Goal: Task Accomplishment & Management: Use online tool/utility

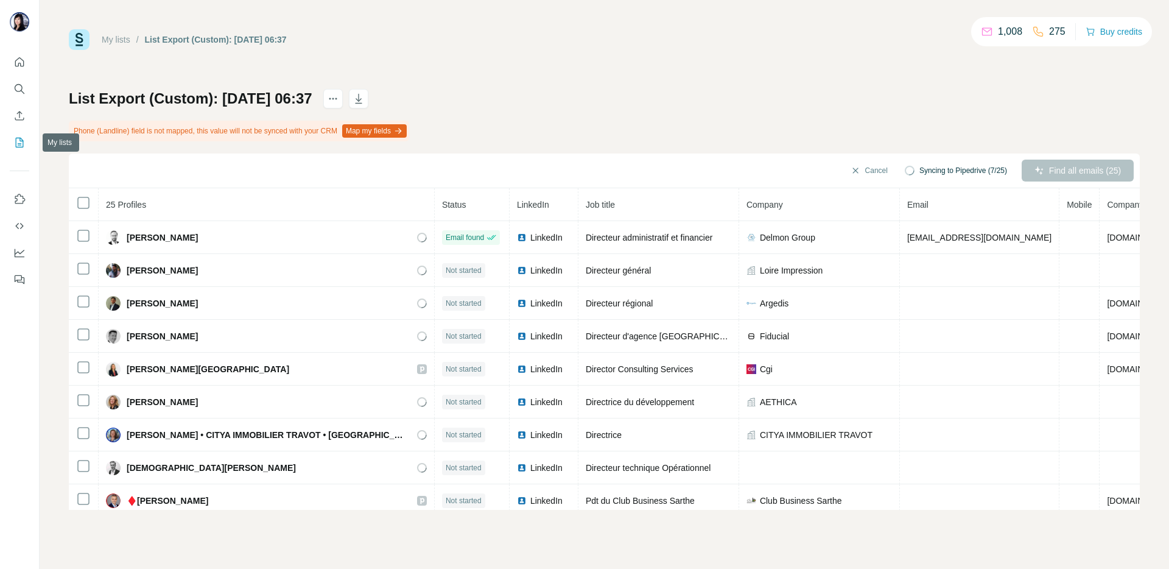
click at [16, 133] on button "My lists" at bounding box center [19, 142] width 19 height 22
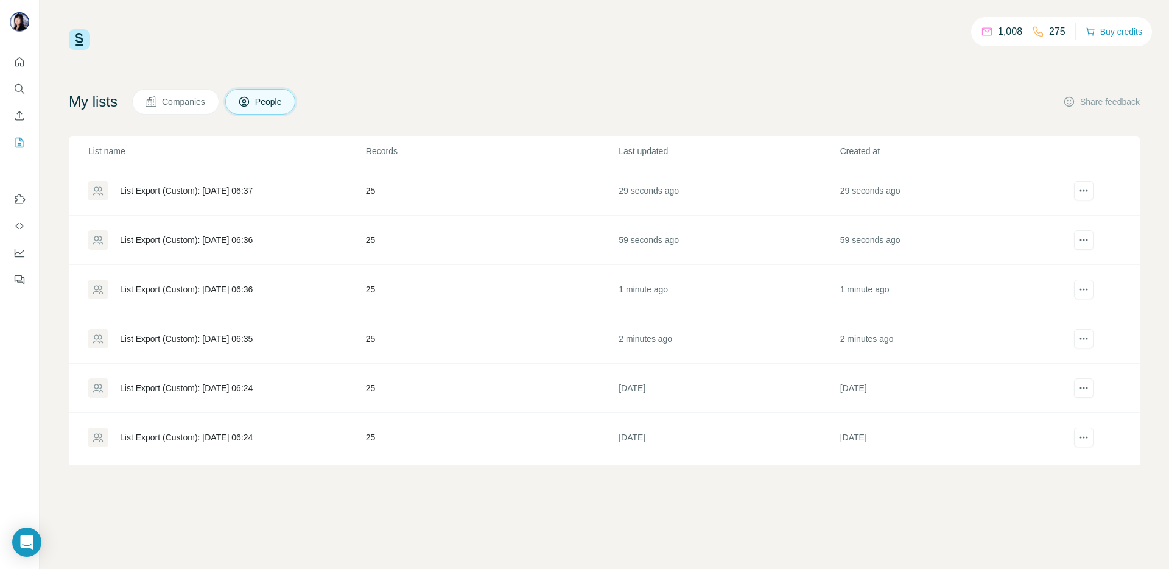
click at [195, 338] on div "List Export (Custom): [DATE] 06:35" at bounding box center [186, 338] width 133 height 12
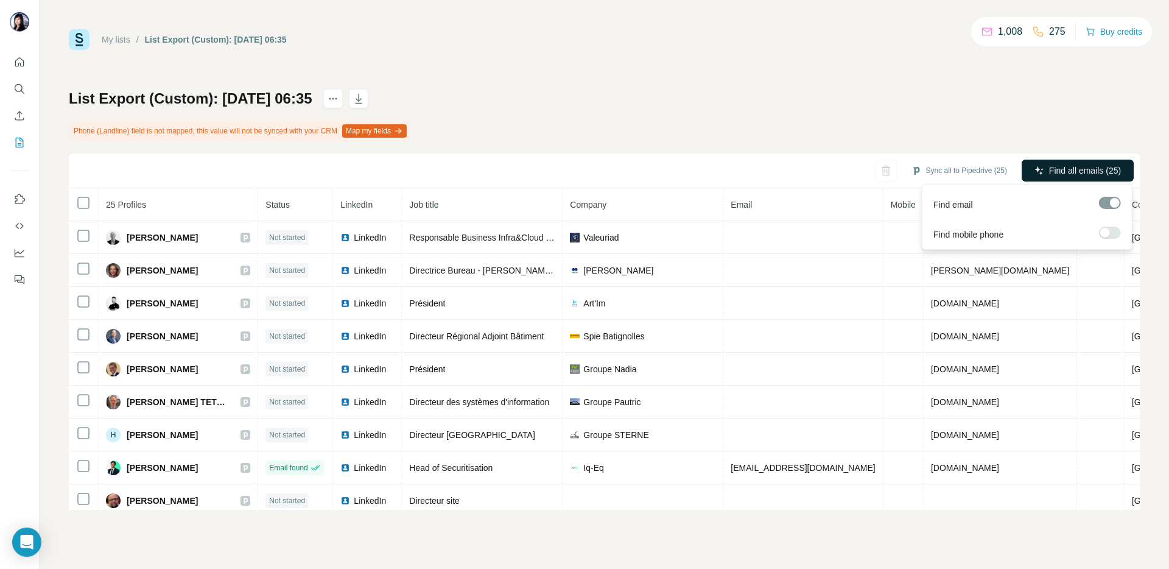
click at [1097, 169] on span "Find all emails (25)" at bounding box center [1085, 170] width 72 height 12
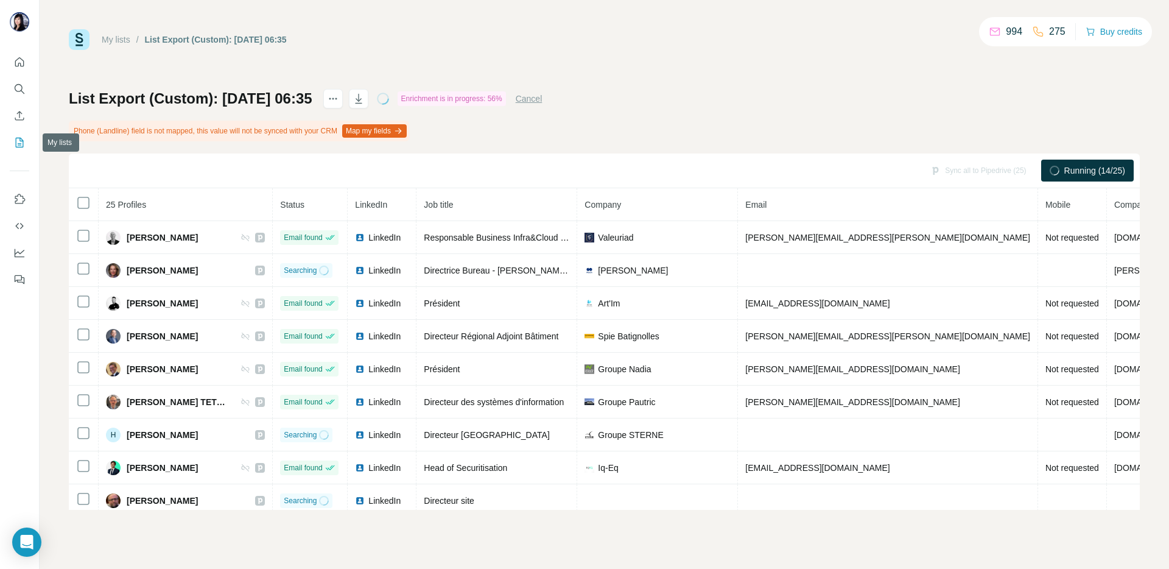
click at [18, 139] on icon "My lists" at bounding box center [19, 142] width 12 height 12
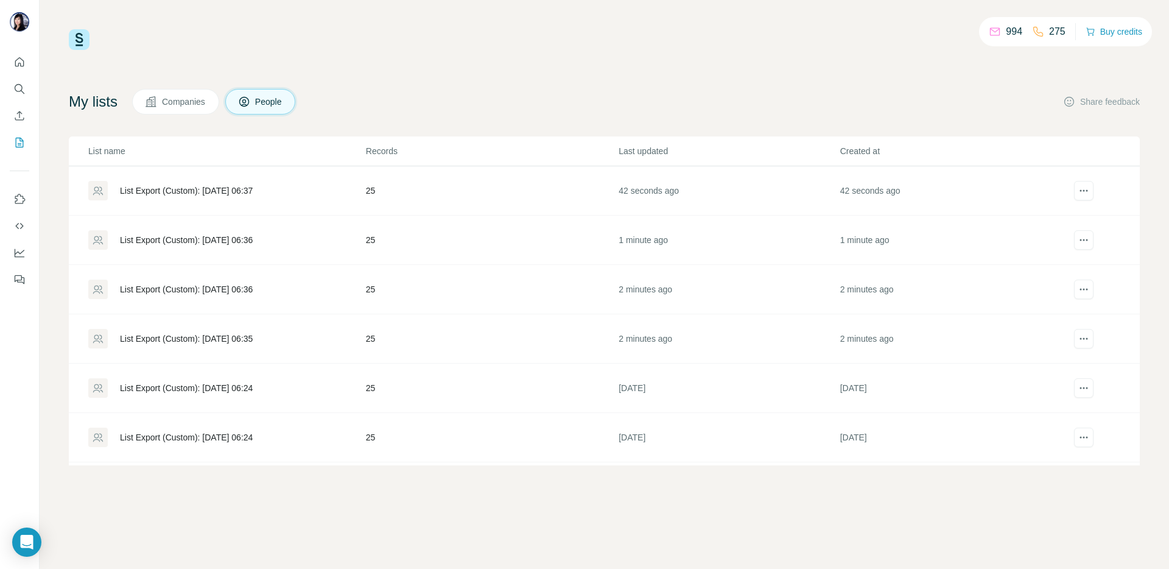
click at [194, 285] on div "List Export (Custom): [DATE] 06:36" at bounding box center [186, 289] width 133 height 12
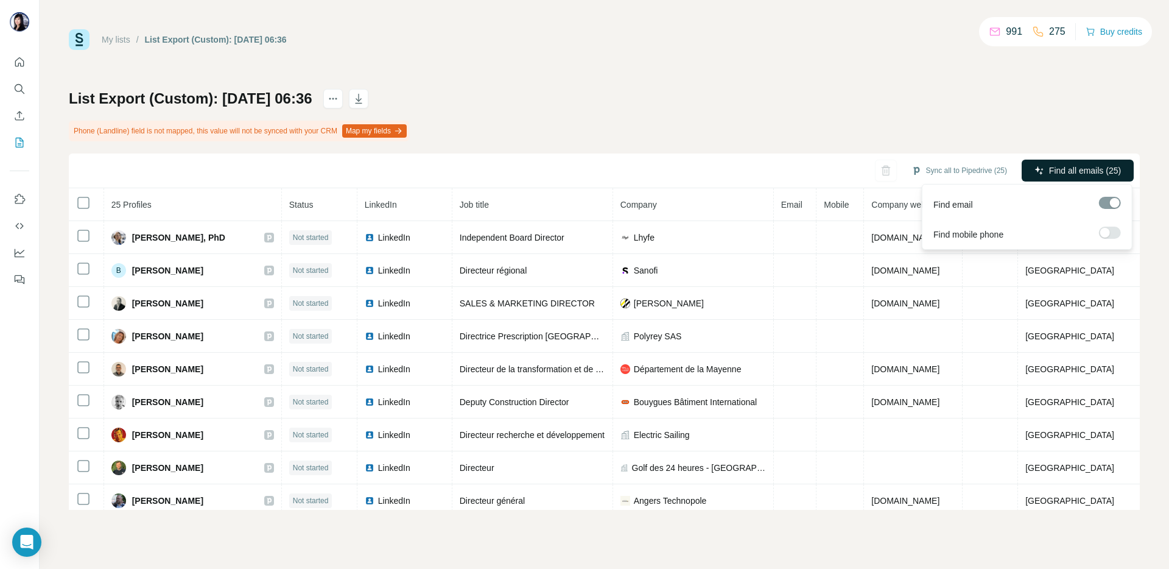
click at [1082, 170] on span "Find all emails (25)" at bounding box center [1085, 170] width 72 height 12
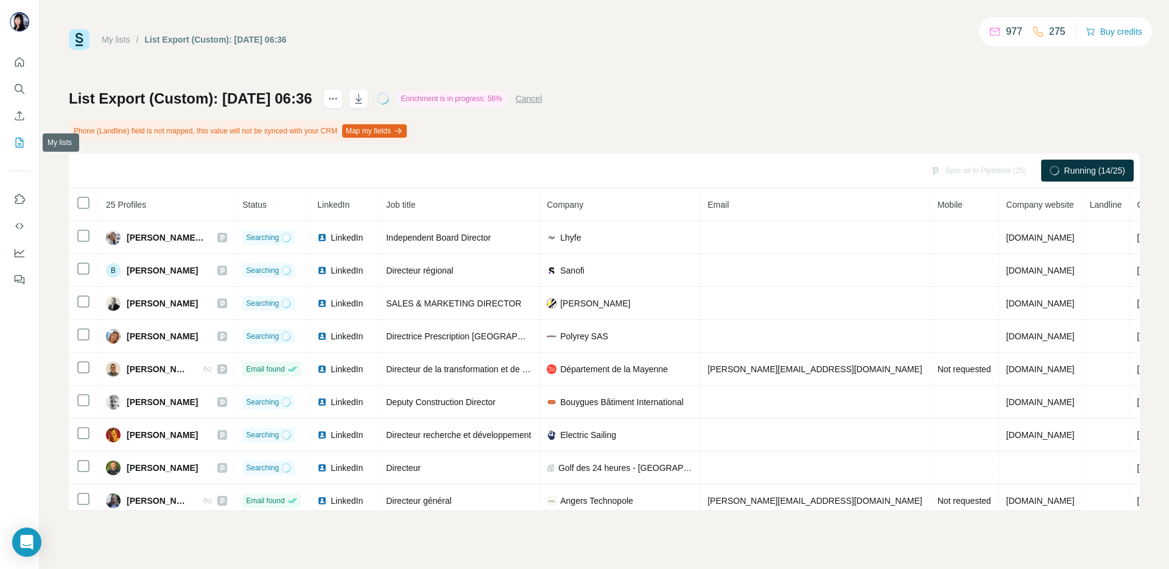
click at [21, 141] on icon "My lists" at bounding box center [21, 142] width 6 height 8
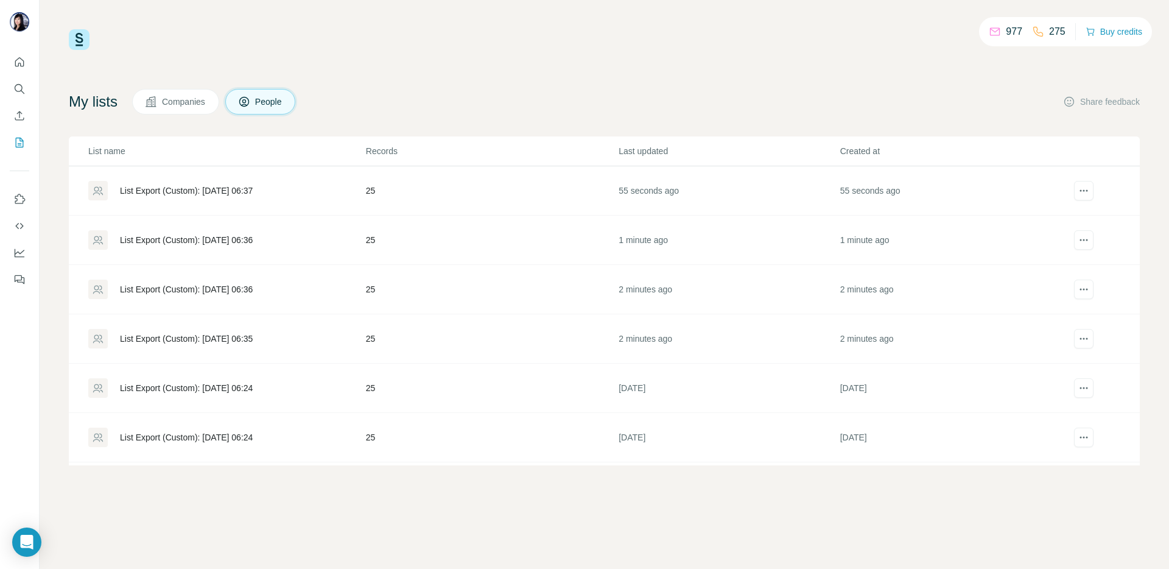
click at [204, 236] on div "List Export (Custom): [DATE] 06:36" at bounding box center [186, 240] width 133 height 12
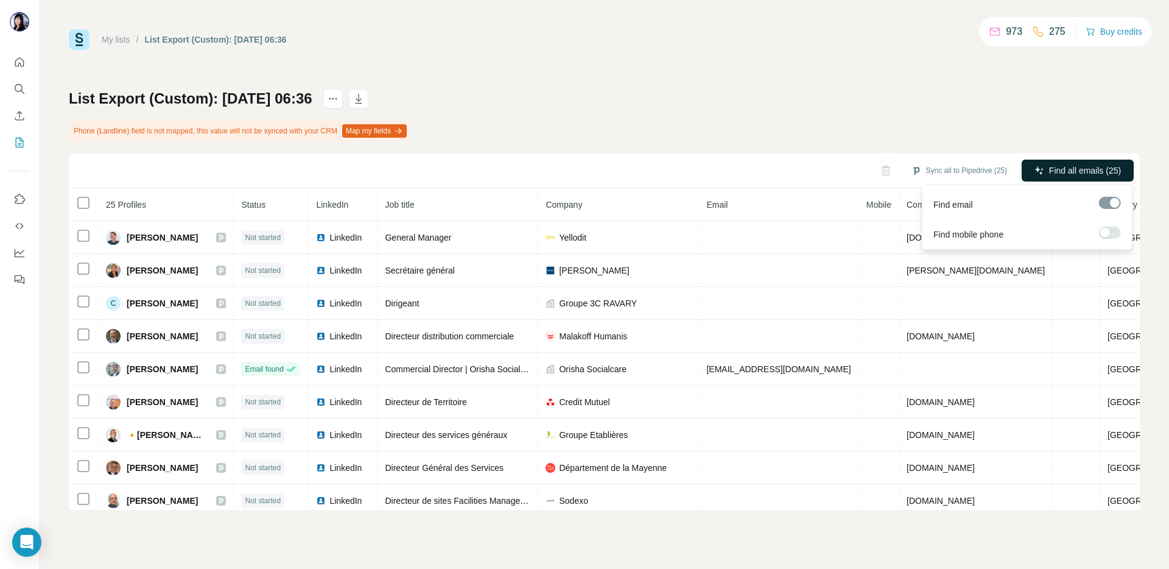
click at [1095, 168] on span "Find all emails (25)" at bounding box center [1085, 170] width 72 height 12
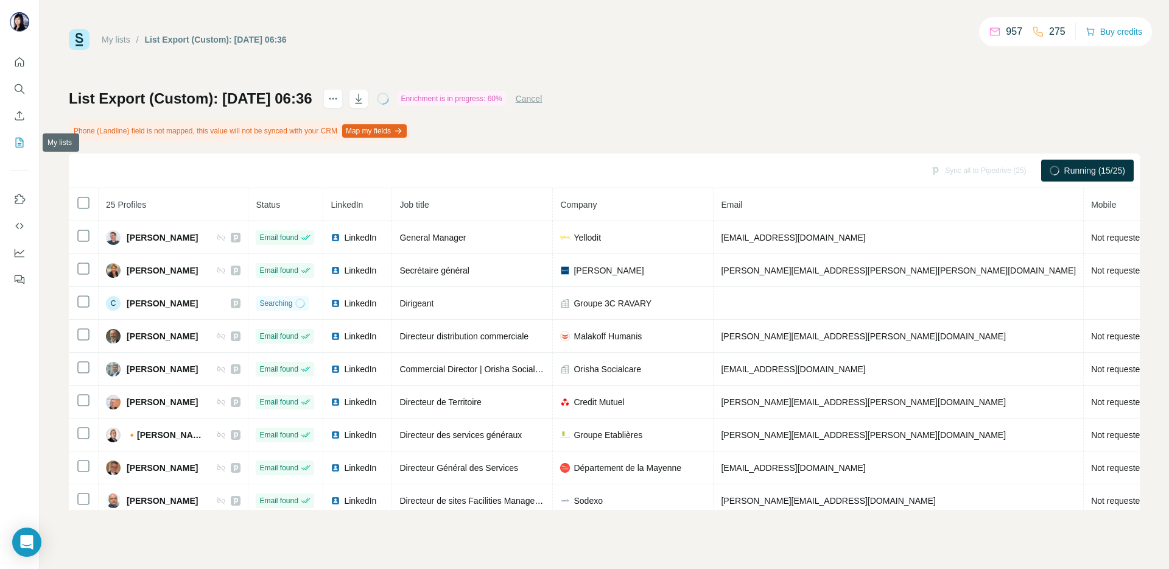
click at [19, 138] on icon "My lists" at bounding box center [19, 142] width 12 height 12
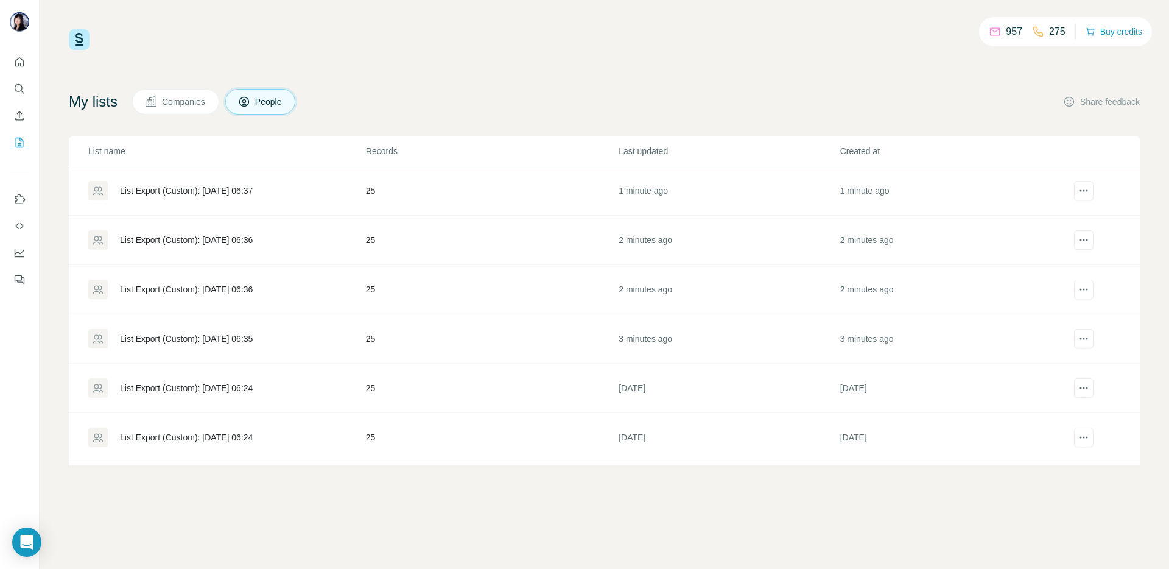
click at [195, 197] on div "List Export (Custom): [DATE] 06:37" at bounding box center [226, 190] width 276 height 19
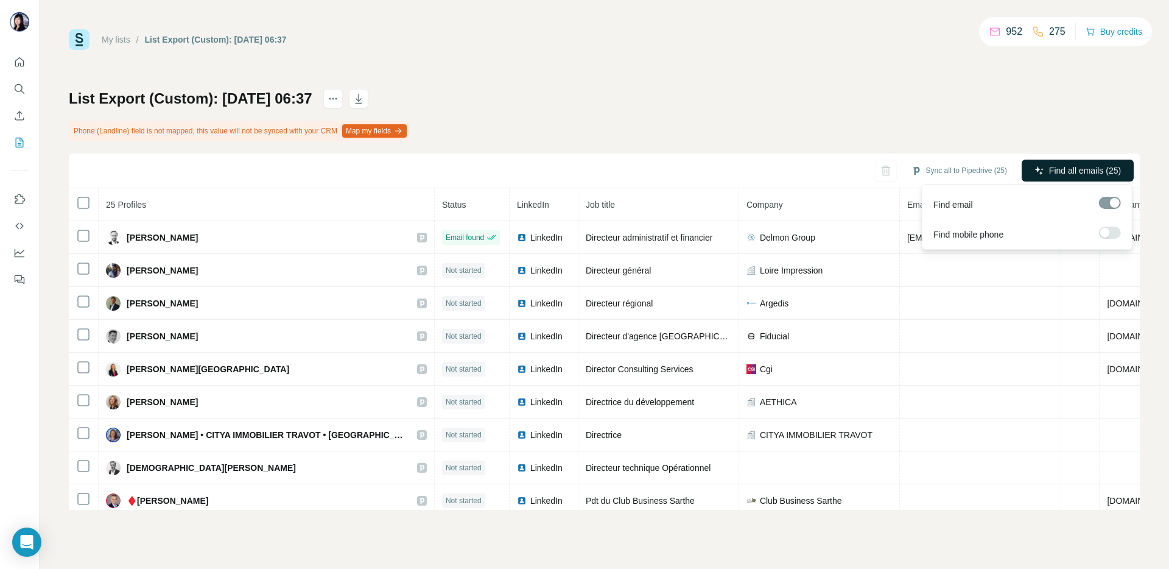
click at [1091, 167] on span "Find all emails (25)" at bounding box center [1085, 170] width 72 height 12
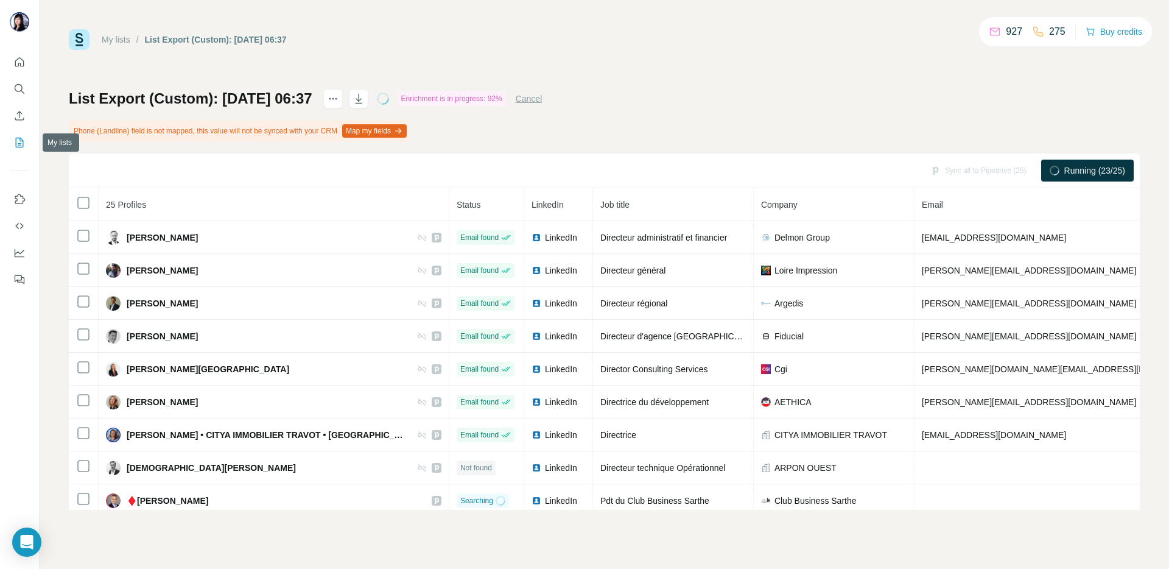
click at [19, 142] on icon "My lists" at bounding box center [19, 142] width 12 height 12
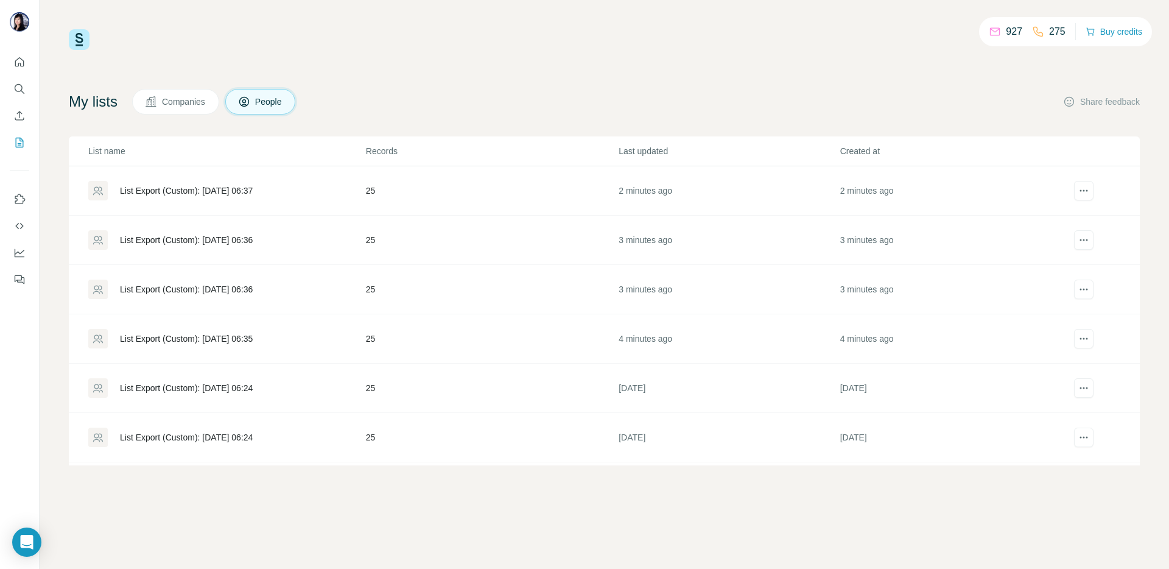
click at [209, 338] on div "List Export (Custom): [DATE] 06:35" at bounding box center [186, 338] width 133 height 12
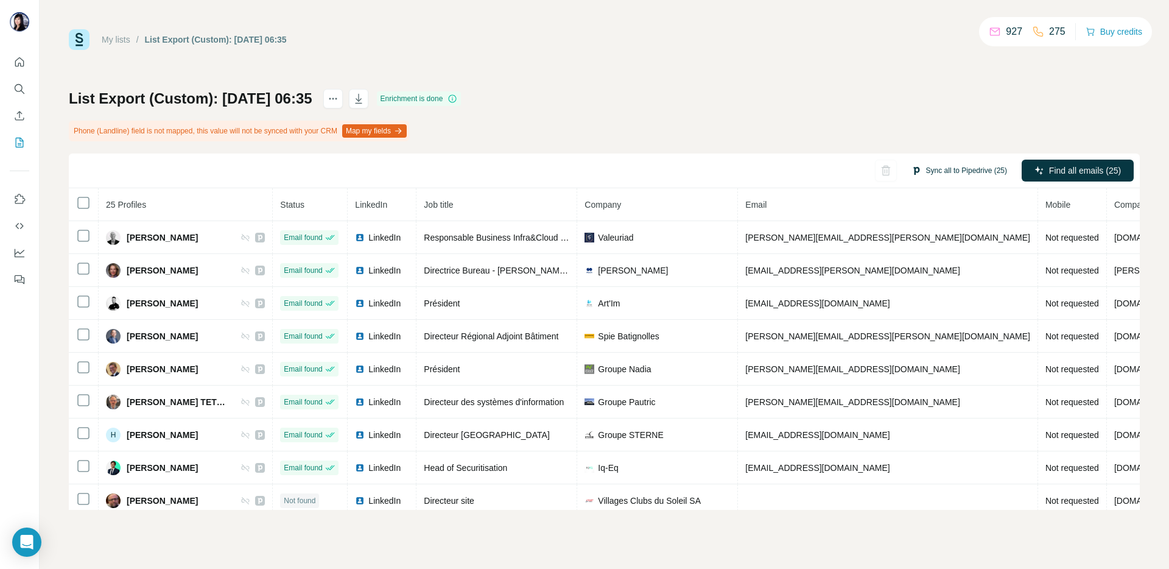
click at [990, 161] on button "Sync all to Pipedrive (25)" at bounding box center [959, 170] width 113 height 18
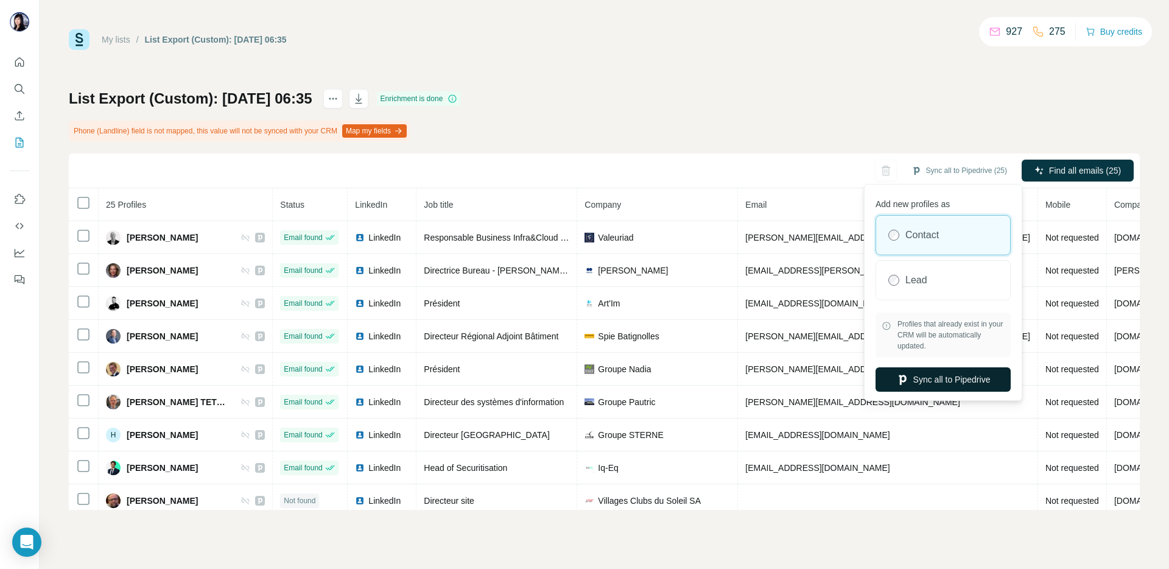
click at [940, 380] on button "Sync all to Pipedrive" at bounding box center [942, 379] width 135 height 24
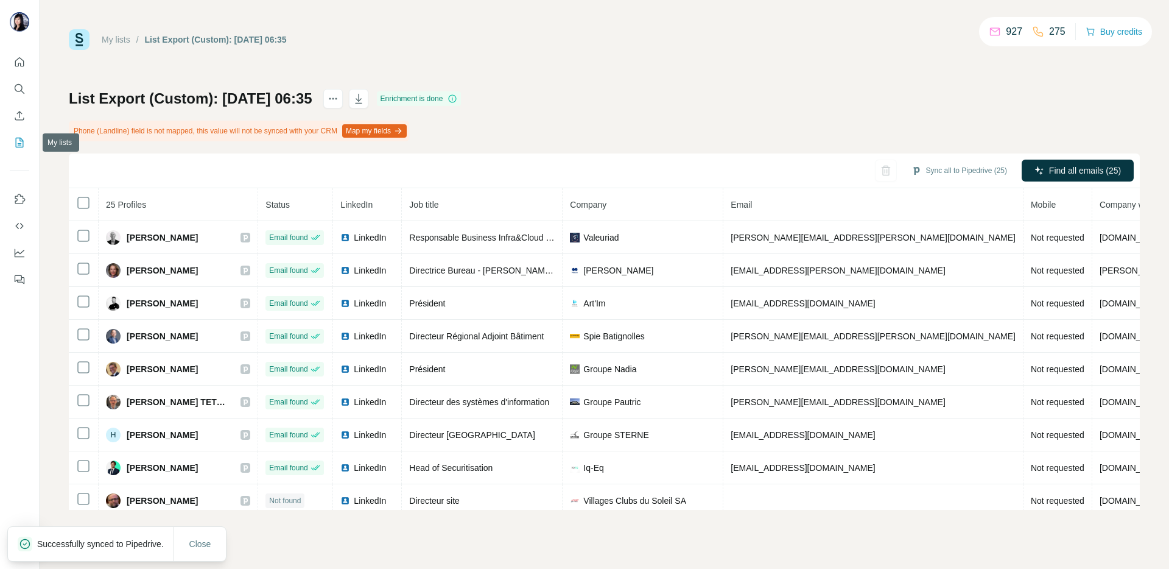
click at [19, 138] on icon "My lists" at bounding box center [20, 143] width 8 height 10
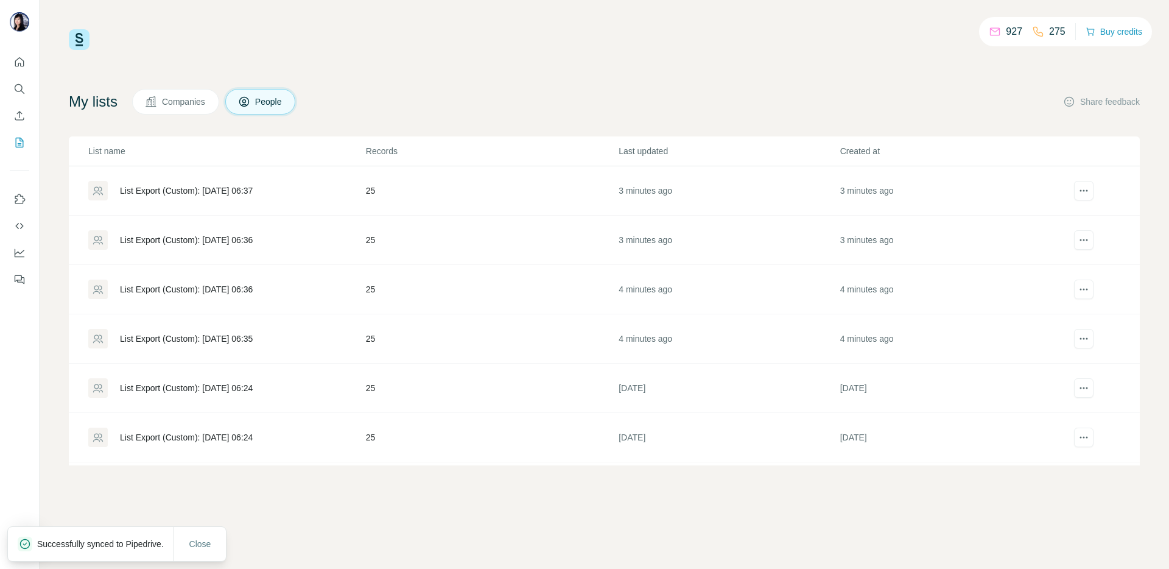
click at [183, 283] on div "List Export (Custom): [DATE] 06:36" at bounding box center [186, 289] width 133 height 12
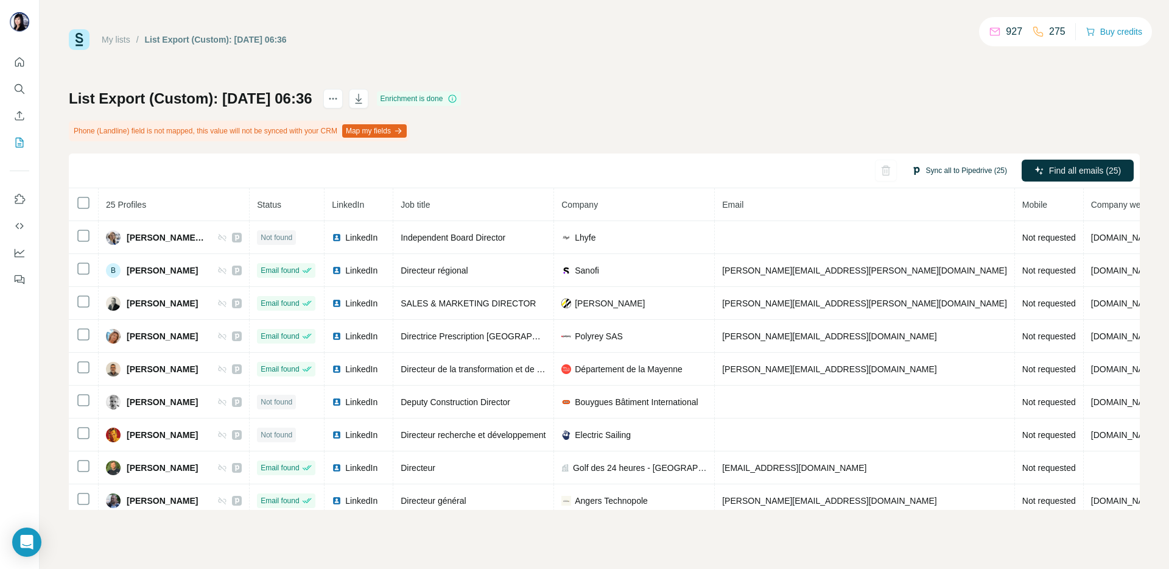
click at [947, 164] on button "Sync all to Pipedrive (25)" at bounding box center [959, 170] width 113 height 18
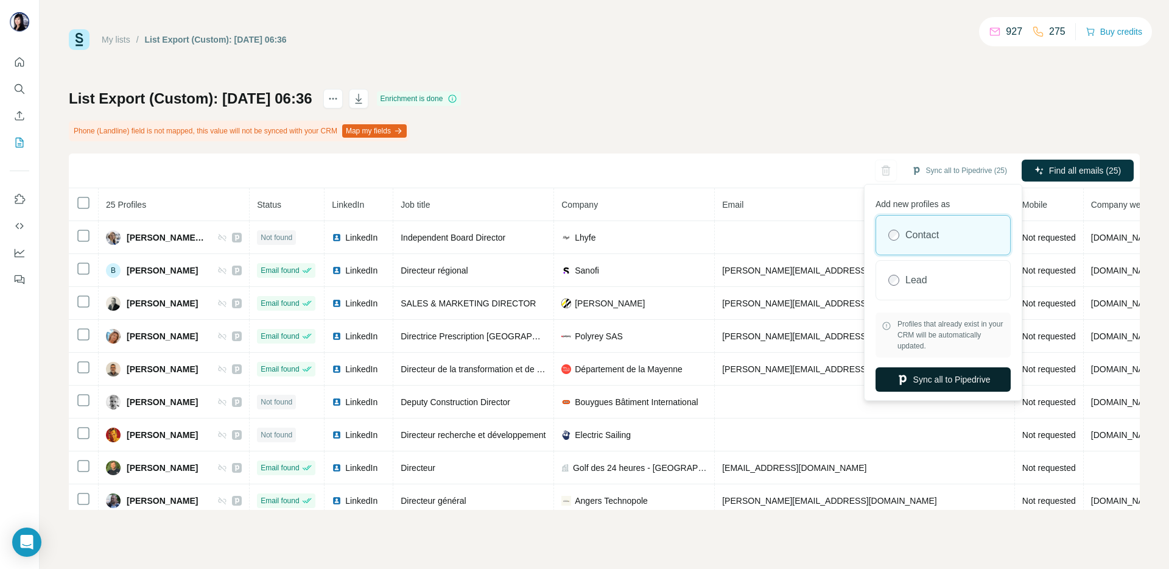
click at [951, 379] on button "Sync all to Pipedrive" at bounding box center [942, 379] width 135 height 24
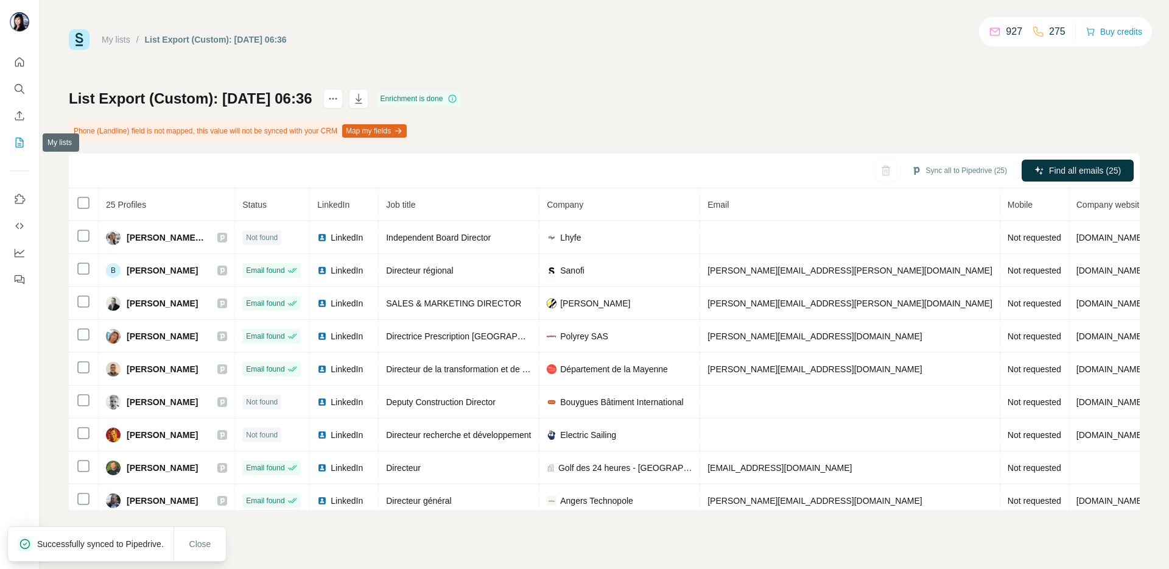
click at [20, 141] on icon "My lists" at bounding box center [19, 142] width 12 height 12
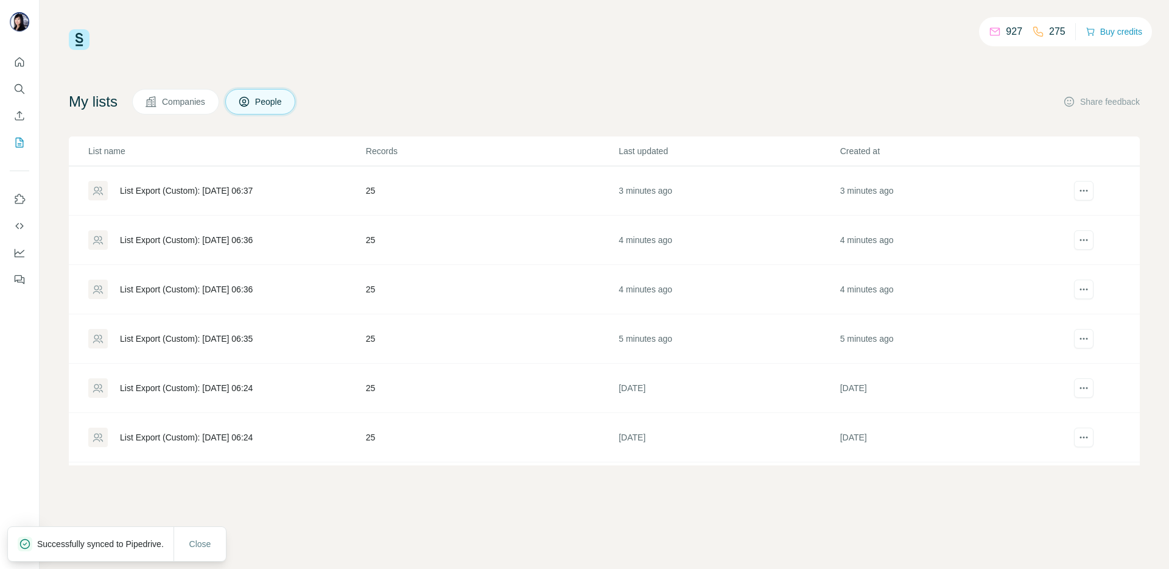
click at [230, 237] on div "List Export (Custom): [DATE] 06:36" at bounding box center [186, 240] width 133 height 12
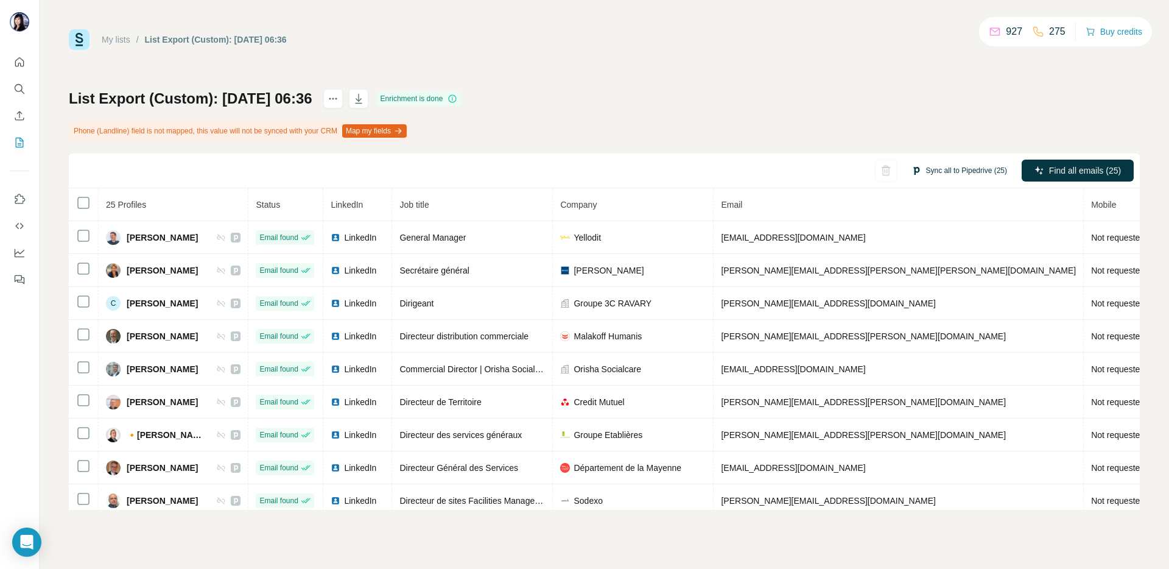
click at [969, 171] on button "Sync all to Pipedrive (25)" at bounding box center [959, 170] width 113 height 18
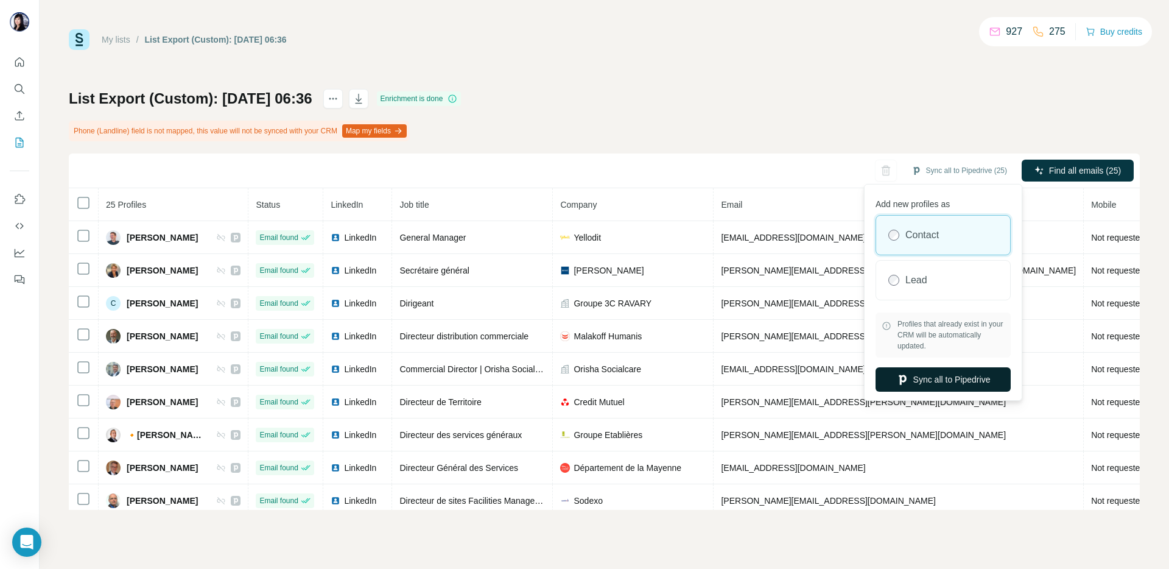
click at [946, 373] on button "Sync all to Pipedrive" at bounding box center [942, 379] width 135 height 24
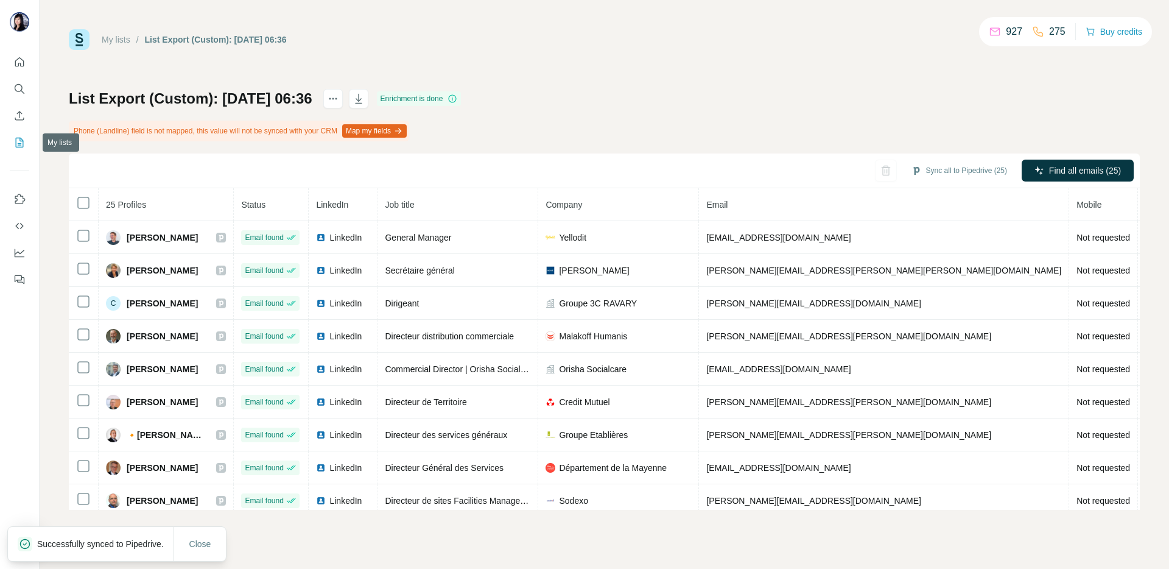
click at [19, 140] on icon "My lists" at bounding box center [19, 142] width 12 height 12
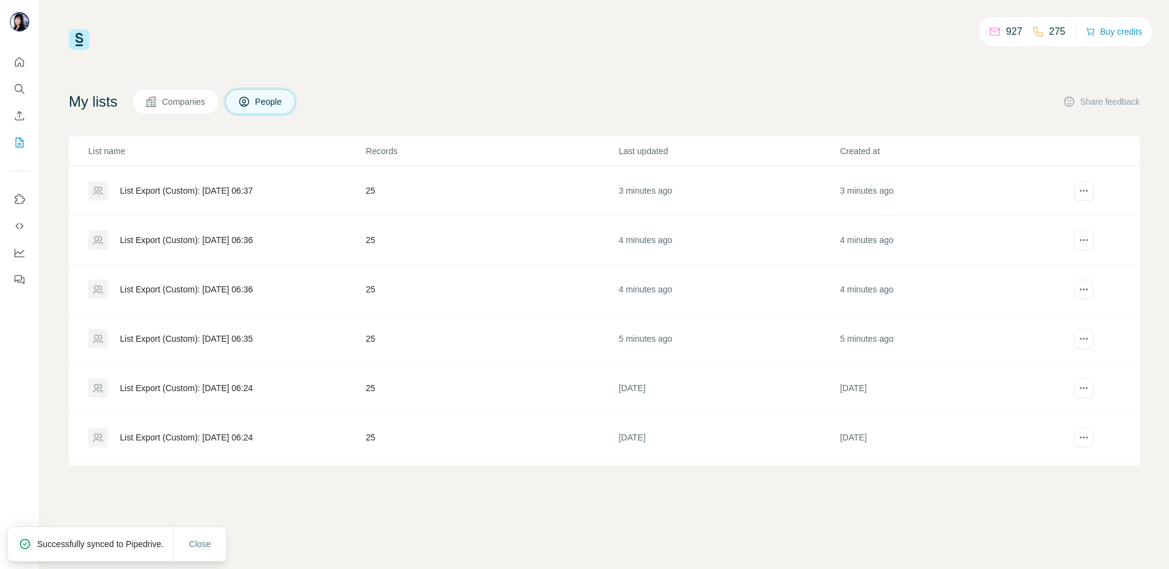
click at [235, 186] on div "List Export (Custom): [DATE] 06:37" at bounding box center [186, 190] width 133 height 12
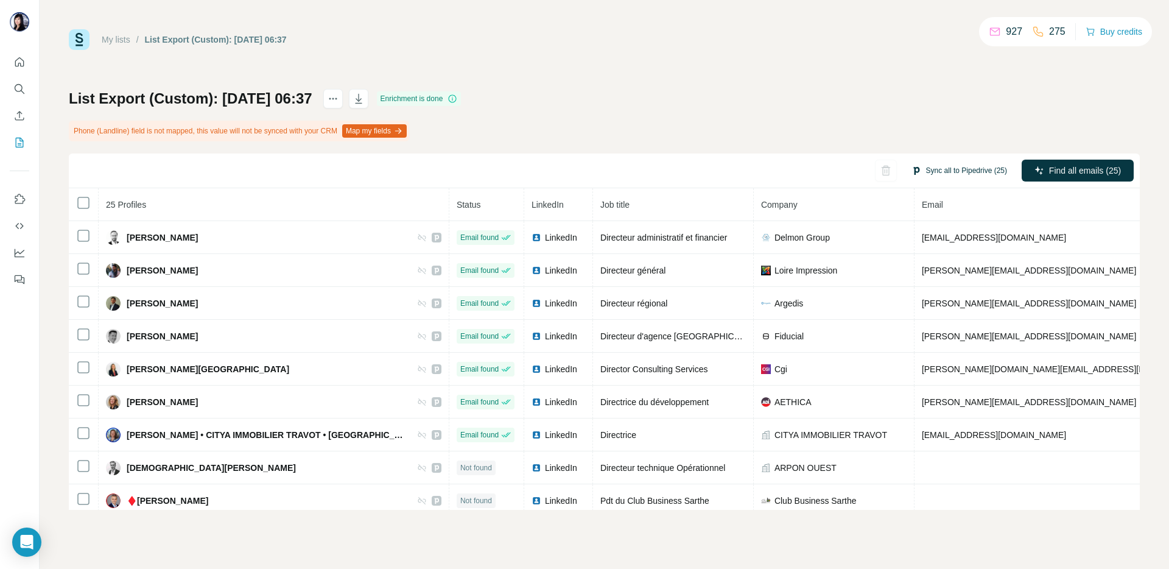
click at [947, 161] on button "Sync all to Pipedrive (25)" at bounding box center [959, 170] width 113 height 18
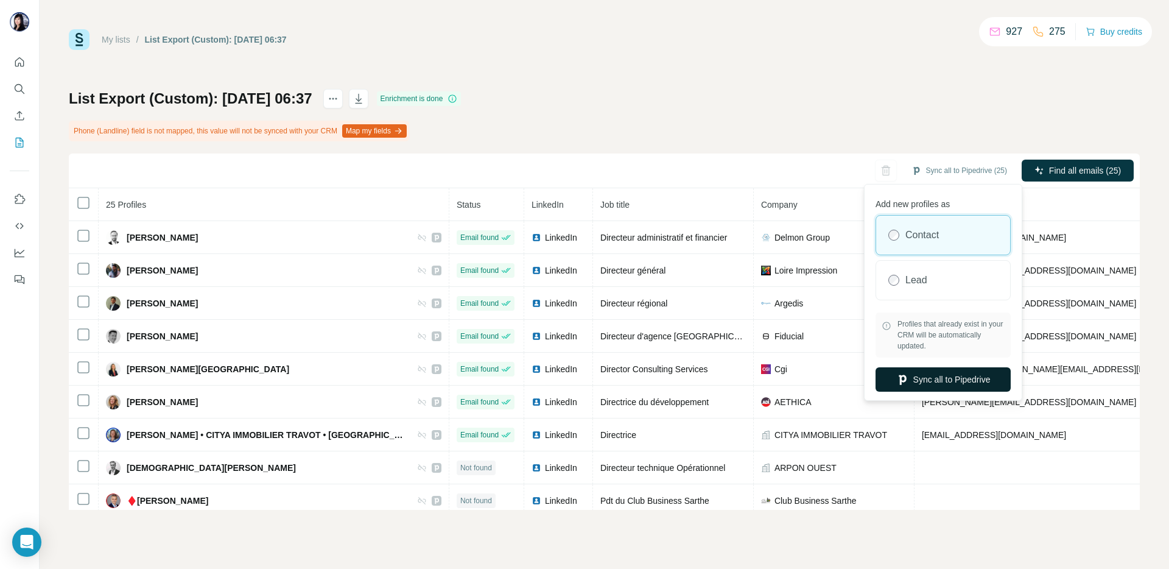
click at [934, 382] on button "Sync all to Pipedrive" at bounding box center [942, 379] width 135 height 24
